Goal: Transaction & Acquisition: Purchase product/service

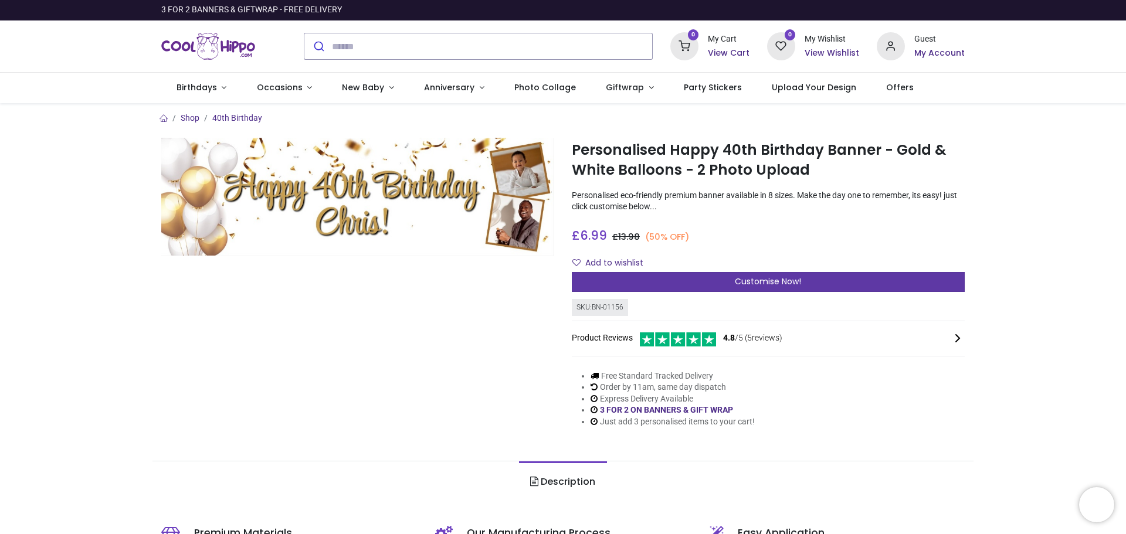
click at [760, 279] on span "Customise Now!" at bounding box center [768, 282] width 66 height 12
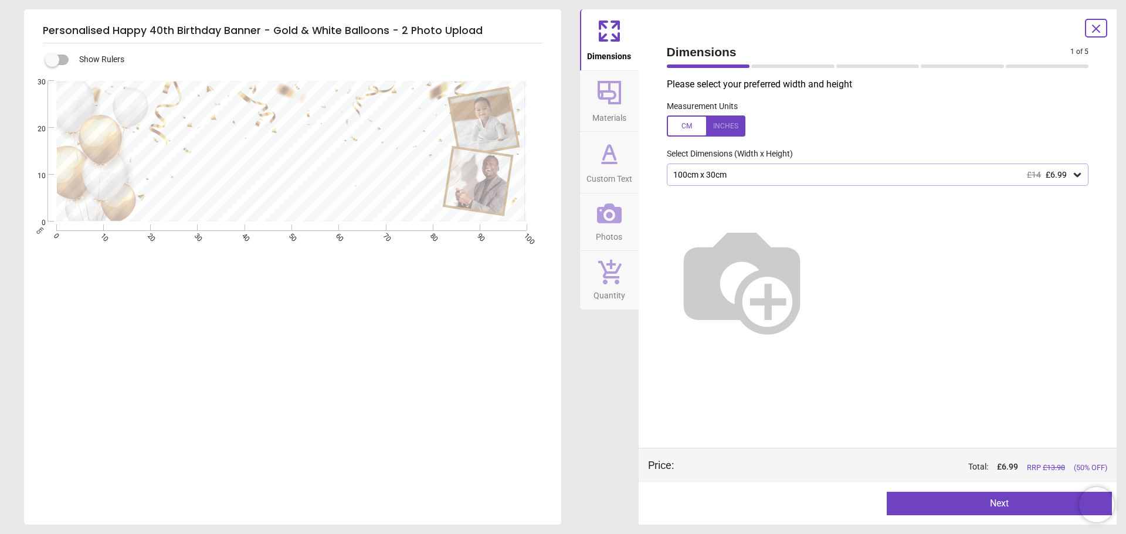
click at [817, 252] on img at bounding box center [742, 280] width 150 height 150
click at [1080, 174] on icon at bounding box center [1078, 175] width 12 height 12
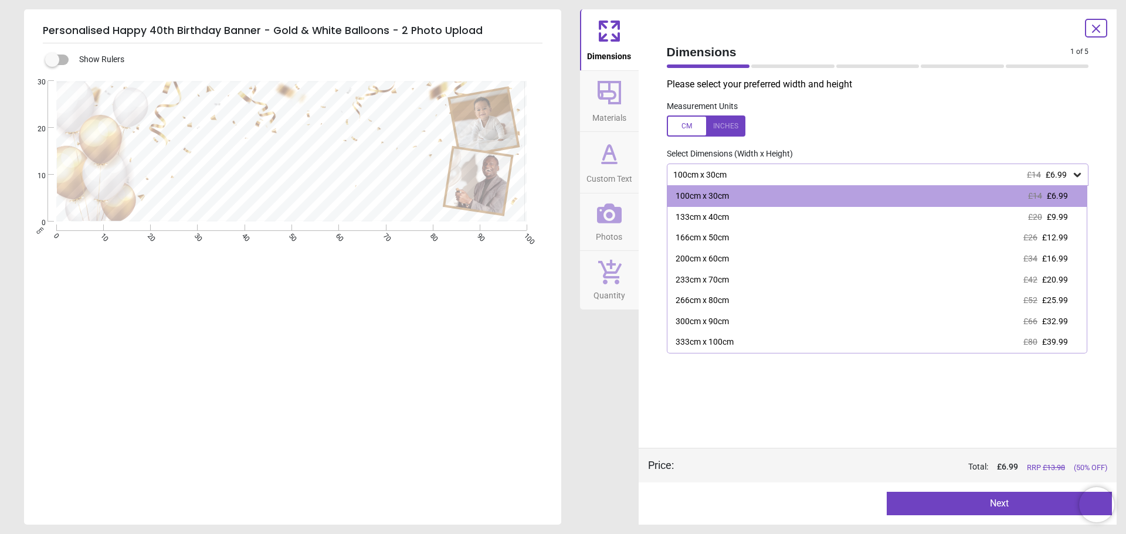
click at [602, 168] on span "Custom Text" at bounding box center [610, 177] width 46 height 18
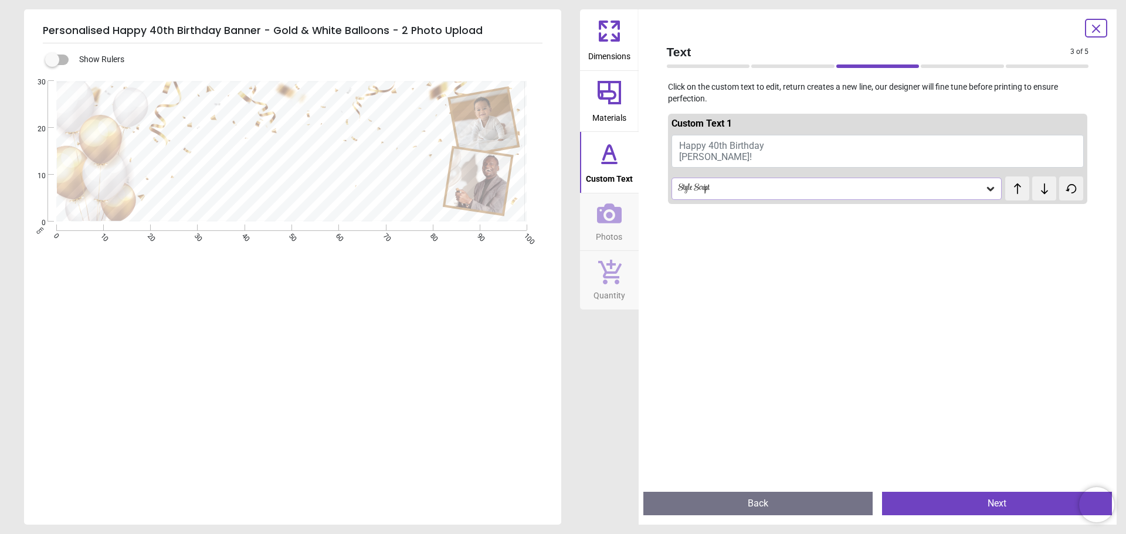
click at [715, 156] on button "Happy 40th Birthday [PERSON_NAME]!" at bounding box center [878, 151] width 413 height 33
click at [702, 158] on span "Happy 40th Birthday [PERSON_NAME]!" at bounding box center [721, 151] width 85 height 22
click at [401, 134] on div at bounding box center [284, 162] width 312 height 89
click at [710, 154] on button "Happy 40th Birthday [PERSON_NAME]!" at bounding box center [878, 151] width 413 height 33
click at [716, 151] on span "Happy 40th Birthday [PERSON_NAME]!" at bounding box center [721, 151] width 85 height 22
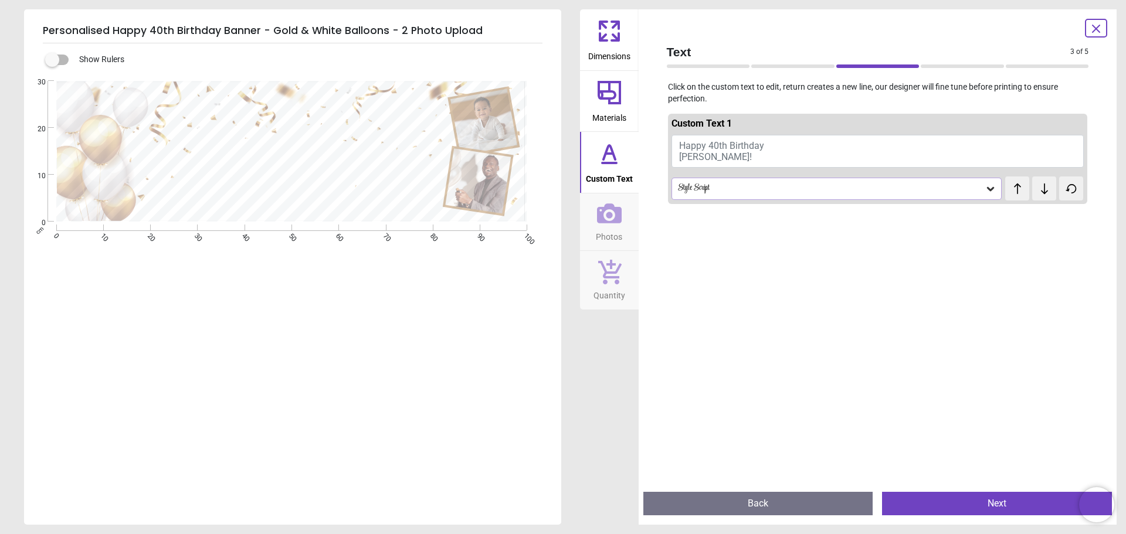
click at [716, 151] on span "Happy 40th Birthday [PERSON_NAME]!" at bounding box center [721, 151] width 85 height 22
click at [715, 151] on span "Happy 40th Birthday [PERSON_NAME]!" at bounding box center [721, 151] width 85 height 22
click at [404, 162] on textarea at bounding box center [284, 162] width 312 height 43
click at [321, 167] on textarea at bounding box center [284, 162] width 312 height 43
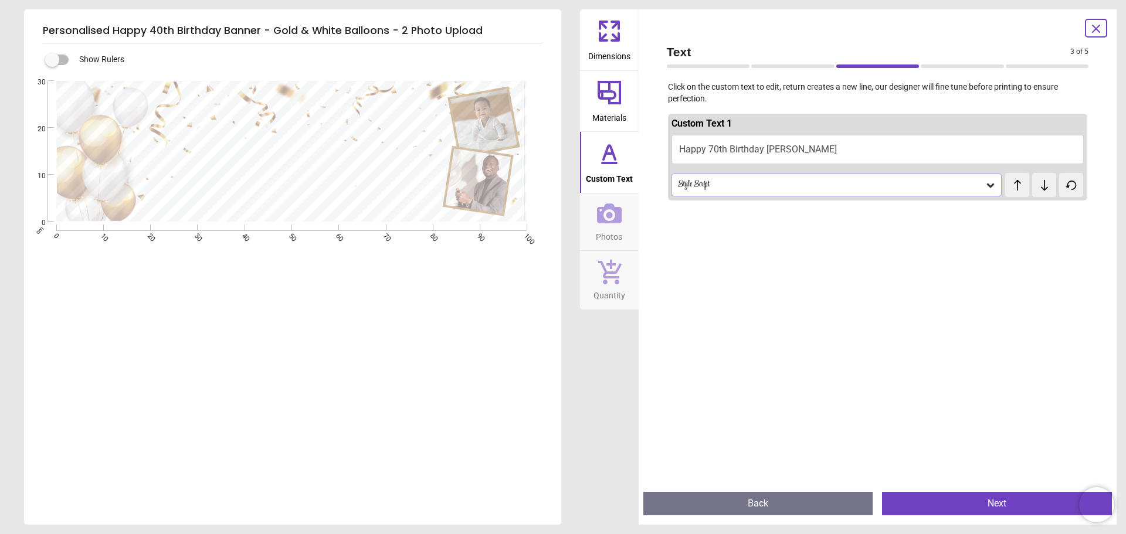
type textarea "**********"
click at [985, 184] on icon at bounding box center [991, 185] width 12 height 12
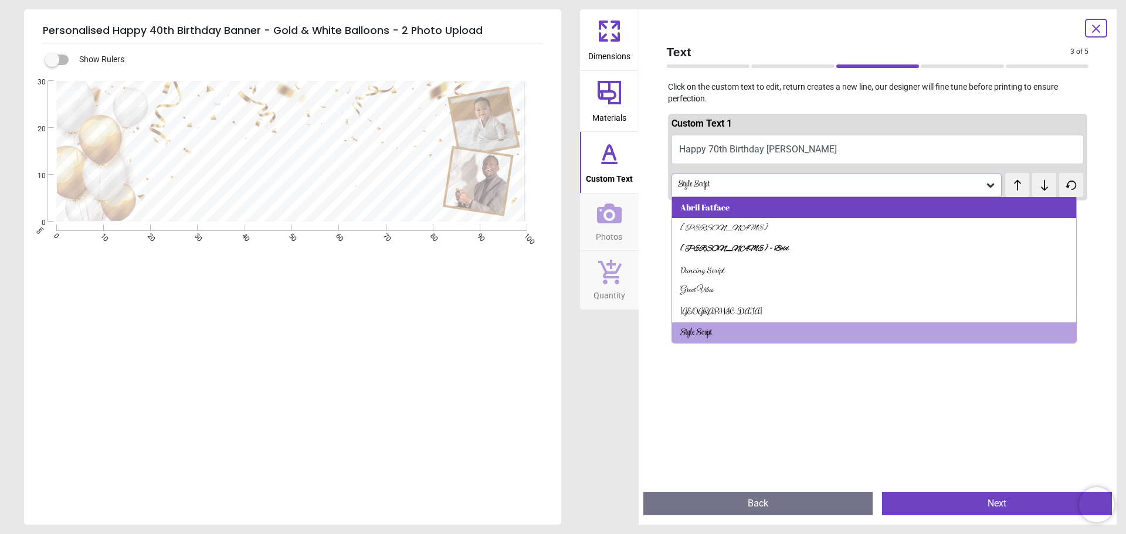
click at [842, 208] on div "Abril Fatface" at bounding box center [874, 207] width 405 height 21
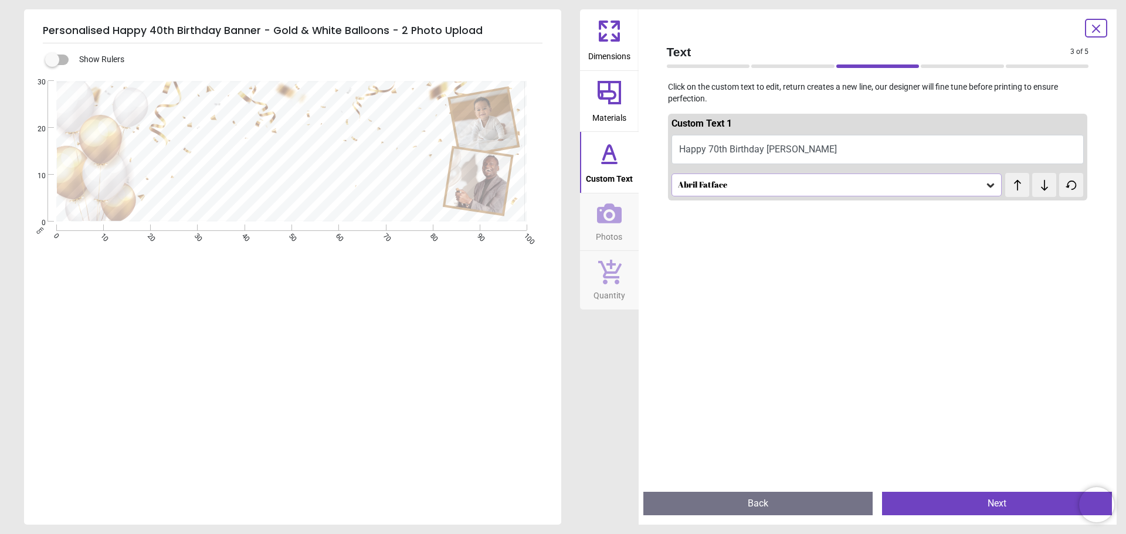
click at [1015, 183] on span "test" at bounding box center [1019, 179] width 8 height 12
click at [1011, 187] on icon at bounding box center [1018, 185] width 18 height 12
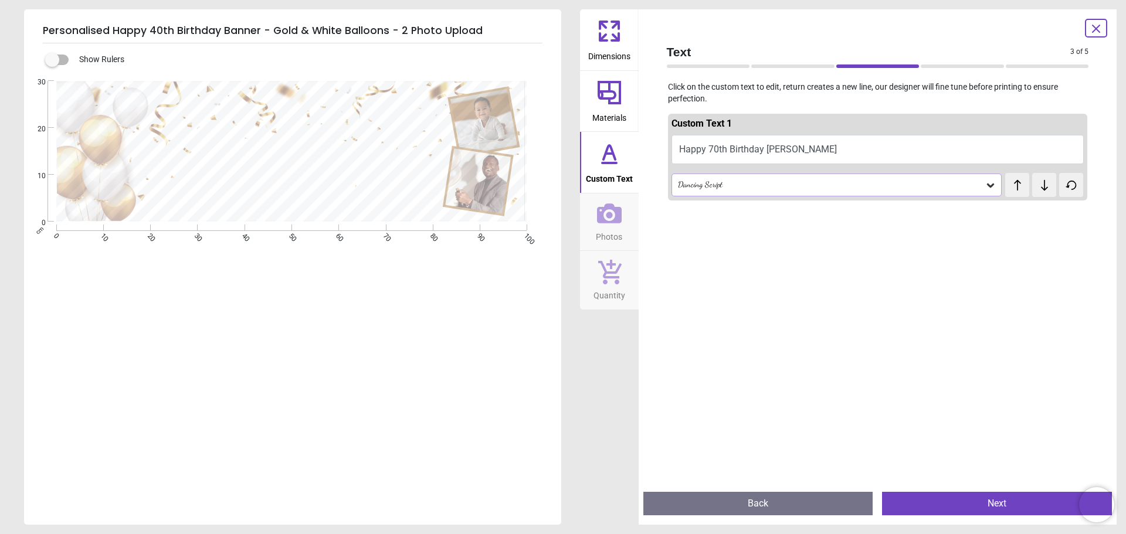
click at [1011, 187] on icon at bounding box center [1018, 185] width 18 height 12
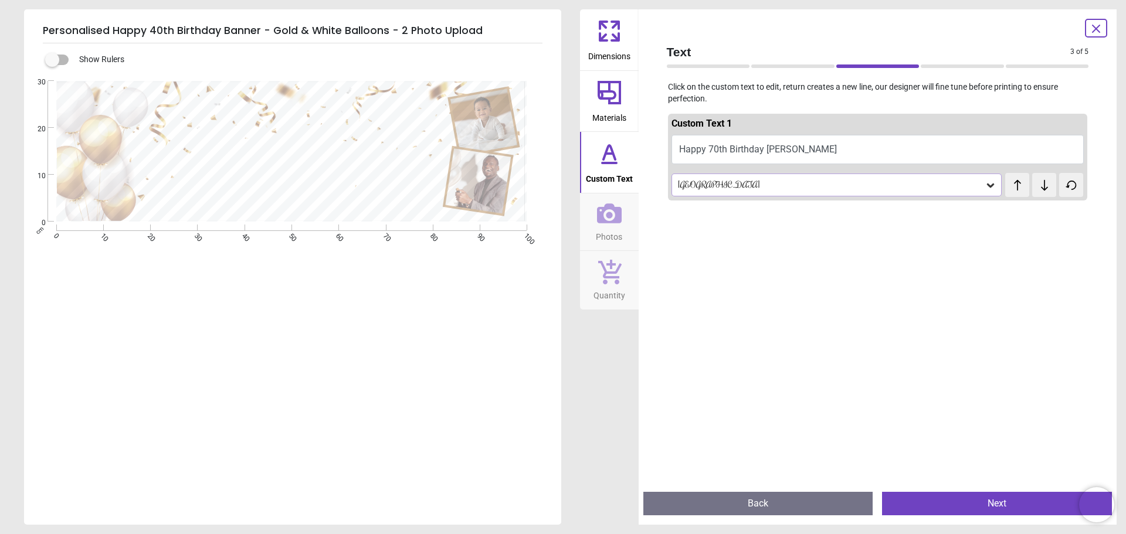
click at [1011, 187] on icon at bounding box center [1018, 185] width 18 height 12
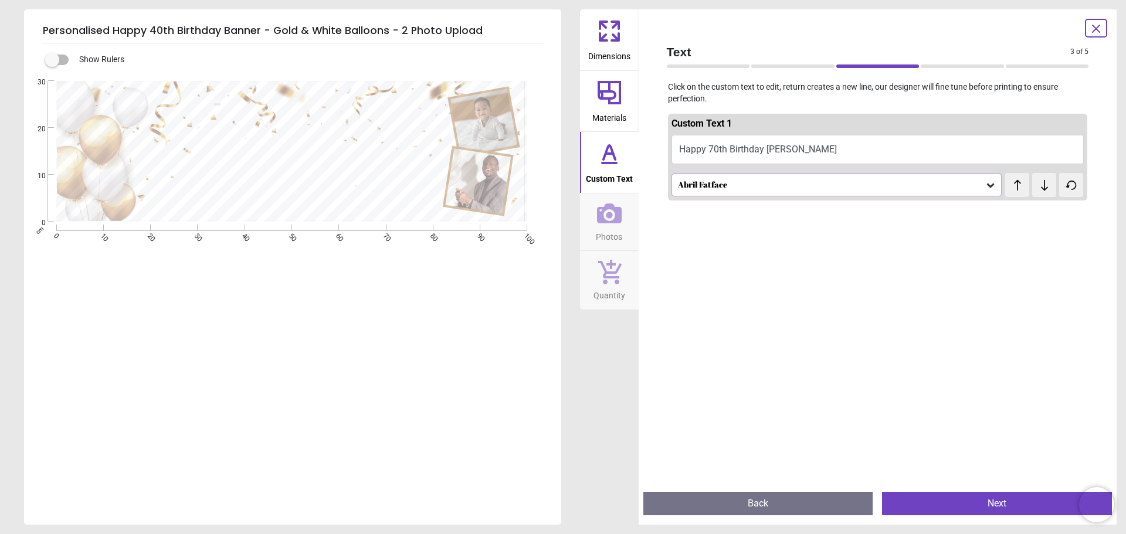
click at [1011, 187] on icon at bounding box center [1018, 185] width 18 height 12
click at [613, 226] on span "Photos" at bounding box center [609, 235] width 26 height 18
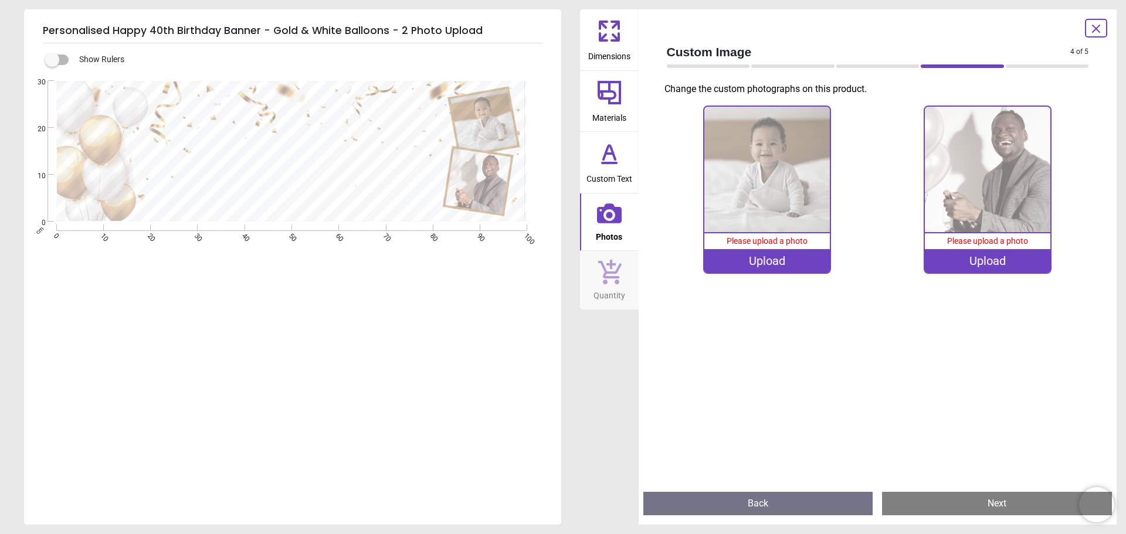
click at [771, 194] on img at bounding box center [767, 170] width 126 height 126
click at [775, 262] on div "Upload" at bounding box center [767, 260] width 126 height 23
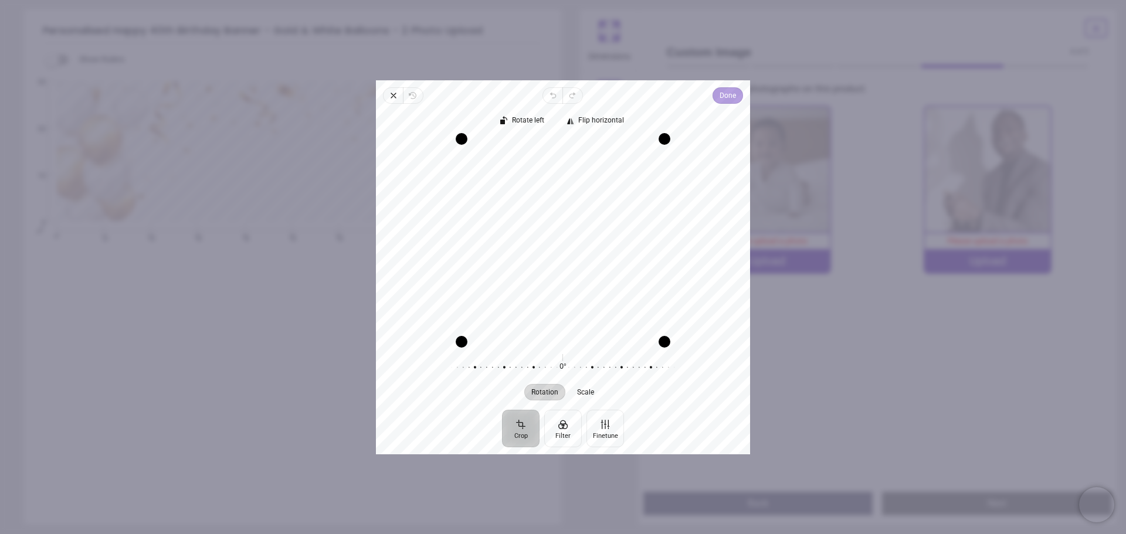
click at [723, 93] on span "Done" at bounding box center [728, 96] width 16 height 14
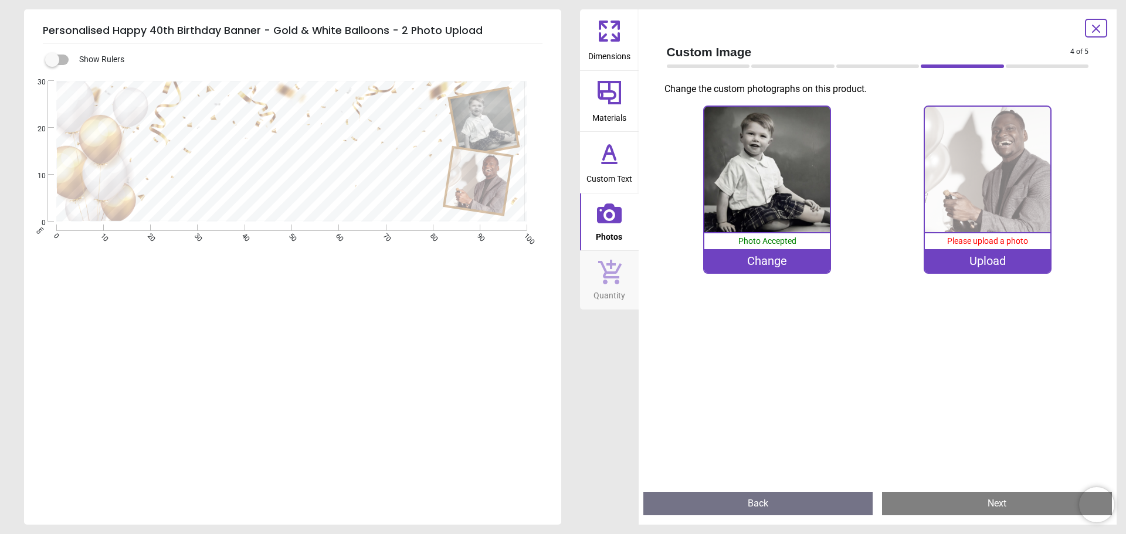
click at [995, 267] on div "Upload" at bounding box center [988, 260] width 126 height 23
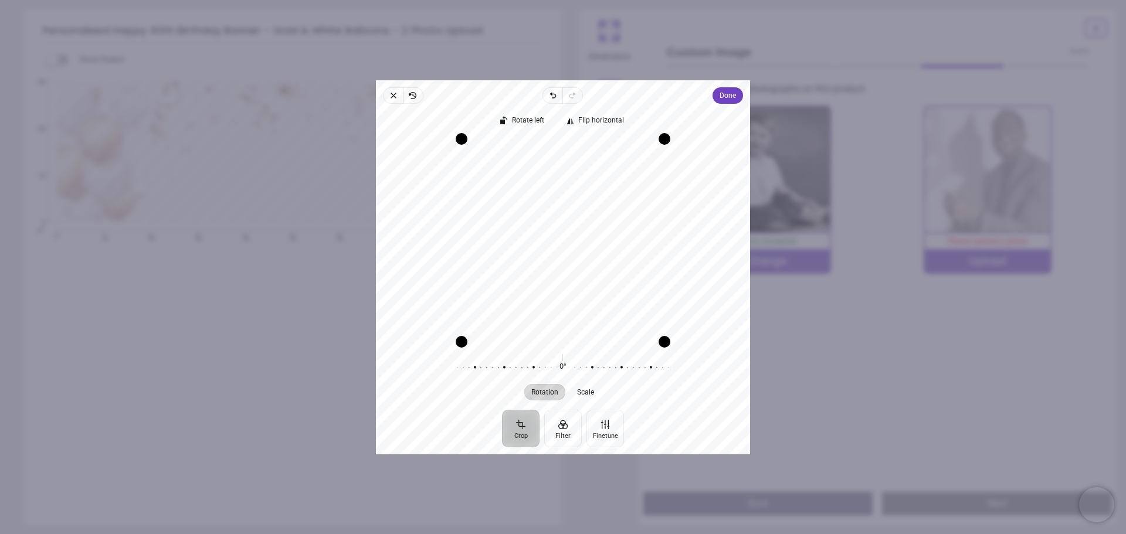
drag, startPoint x: 567, startPoint y: 179, endPoint x: 571, endPoint y: 260, distance: 80.5
click at [571, 260] on div "Recenter" at bounding box center [562, 239] width 355 height 203
click at [600, 428] on button "Finetune" at bounding box center [606, 428] width 38 height 38
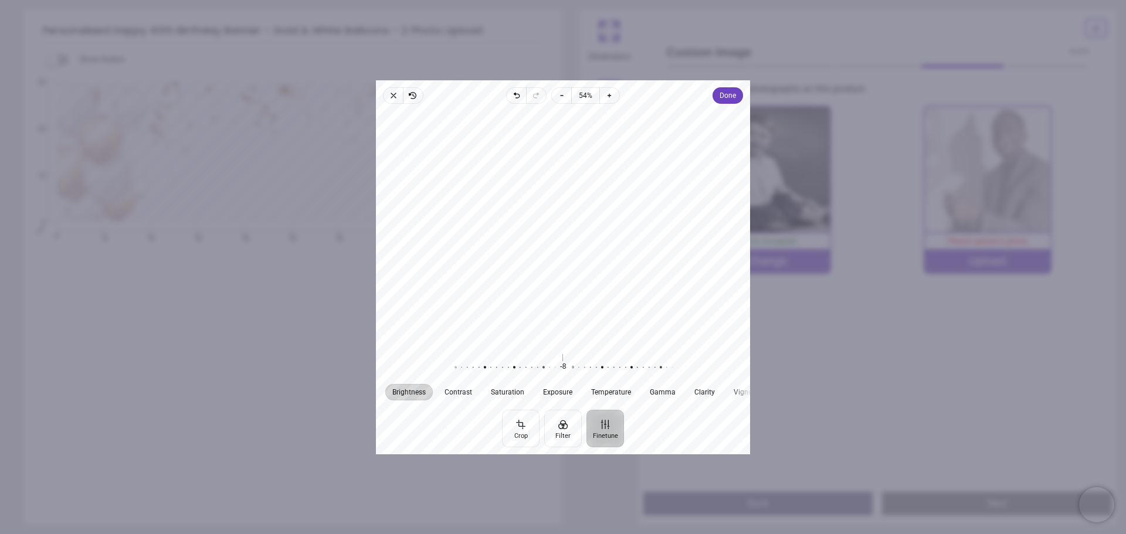
drag, startPoint x: 564, startPoint y: 368, endPoint x: 574, endPoint y: 371, distance: 10.6
click at [574, 371] on div at bounding box center [567, 367] width 225 height 33
click at [719, 156] on div at bounding box center [563, 228] width 374 height 238
click at [697, 312] on div at bounding box center [563, 228] width 374 height 238
click at [395, 101] on span "Close" at bounding box center [393, 95] width 20 height 16
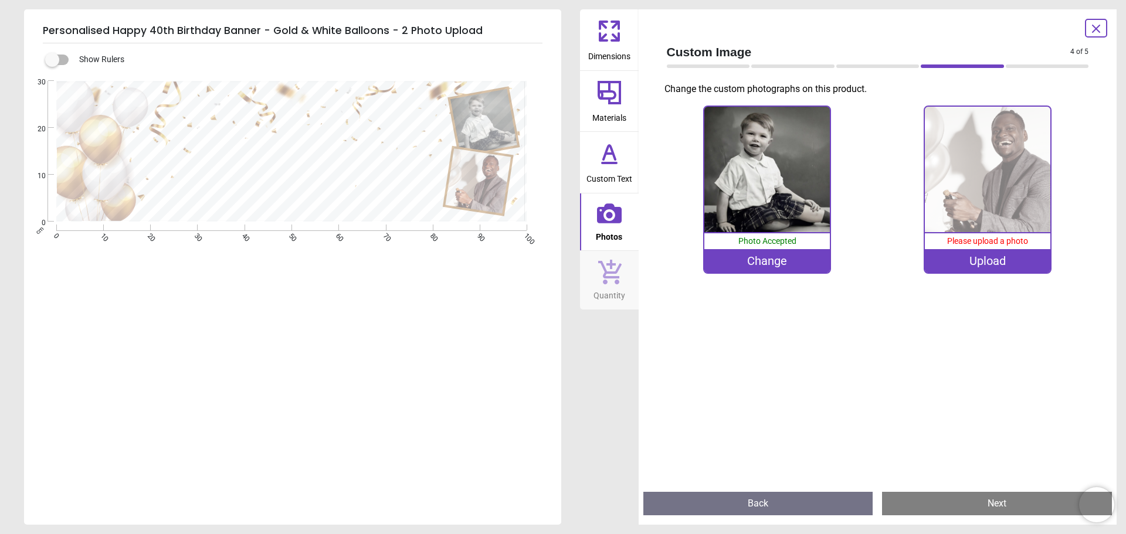
click at [993, 266] on div "Upload" at bounding box center [988, 260] width 126 height 23
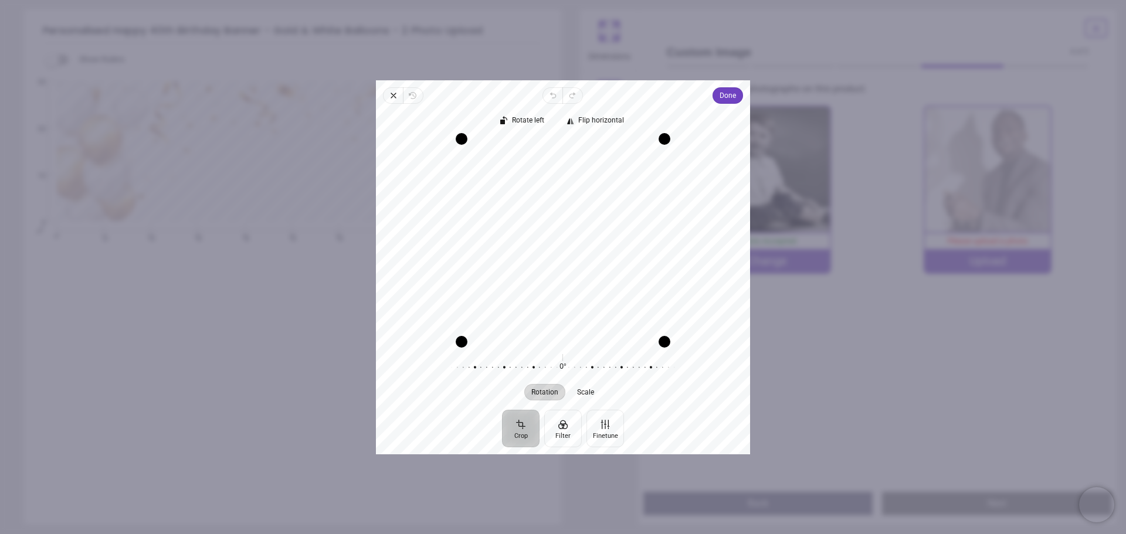
drag, startPoint x: 581, startPoint y: 225, endPoint x: 586, endPoint y: 252, distance: 28.0
click at [586, 252] on div "Recenter" at bounding box center [562, 239] width 355 height 203
drag, startPoint x: 585, startPoint y: 198, endPoint x: 573, endPoint y: 187, distance: 17.0
click at [573, 187] on div "Recenter" at bounding box center [562, 239] width 355 height 203
drag, startPoint x: 541, startPoint y: 219, endPoint x: 560, endPoint y: 220, distance: 18.2
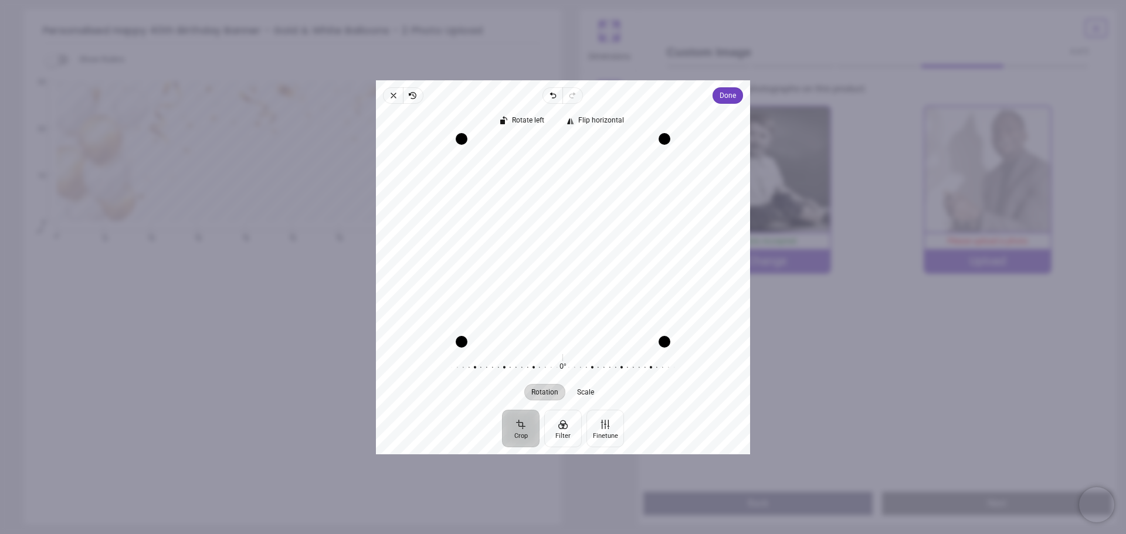
click at [537, 258] on div "Recenter" at bounding box center [562, 239] width 355 height 203
click at [389, 96] on icon "button" at bounding box center [393, 95] width 9 height 9
